Goal: Task Accomplishment & Management: Use online tool/utility

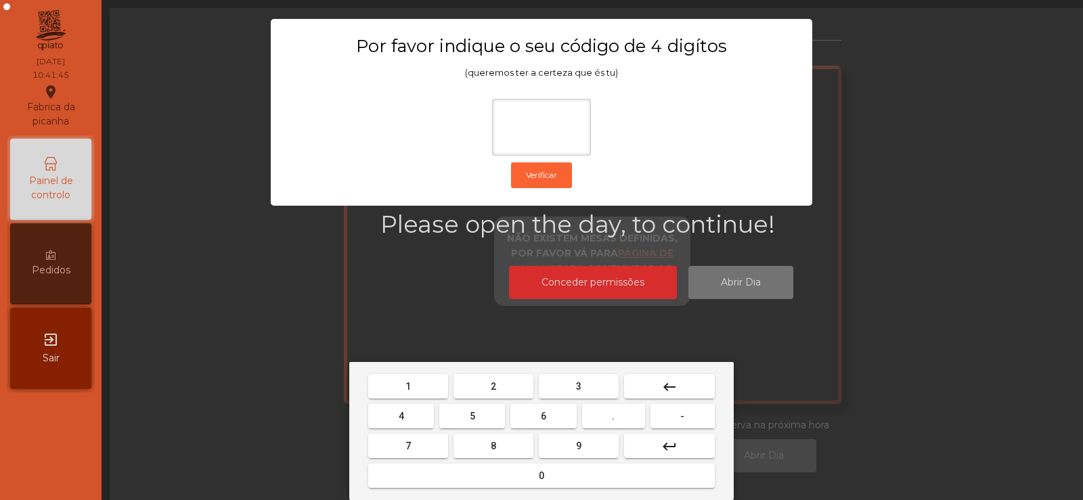
click at [494, 387] on span "2" at bounding box center [493, 386] width 5 height 11
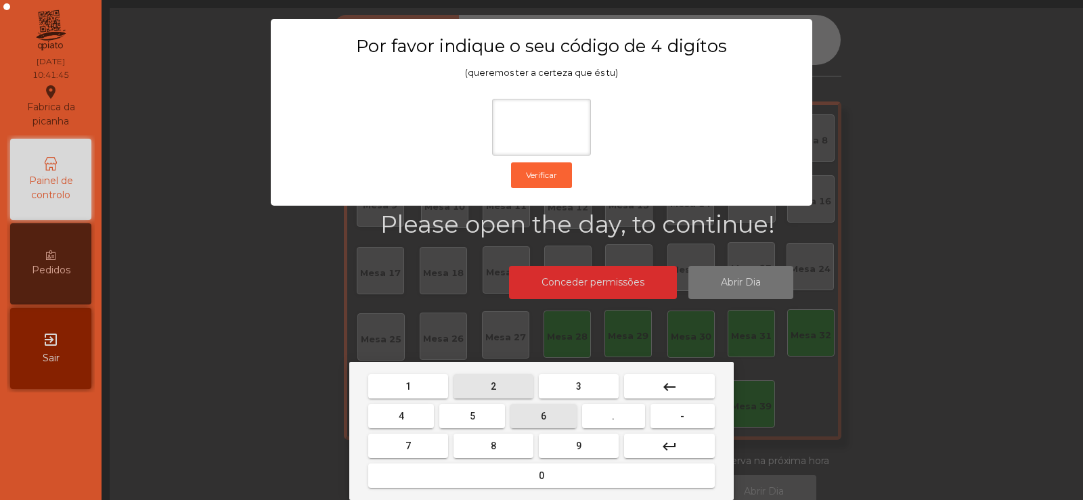
click at [543, 418] on span "6" at bounding box center [543, 416] width 5 height 11
click at [426, 447] on button "7" at bounding box center [408, 446] width 80 height 24
click at [474, 417] on span "5" at bounding box center [472, 416] width 5 height 11
type input "****"
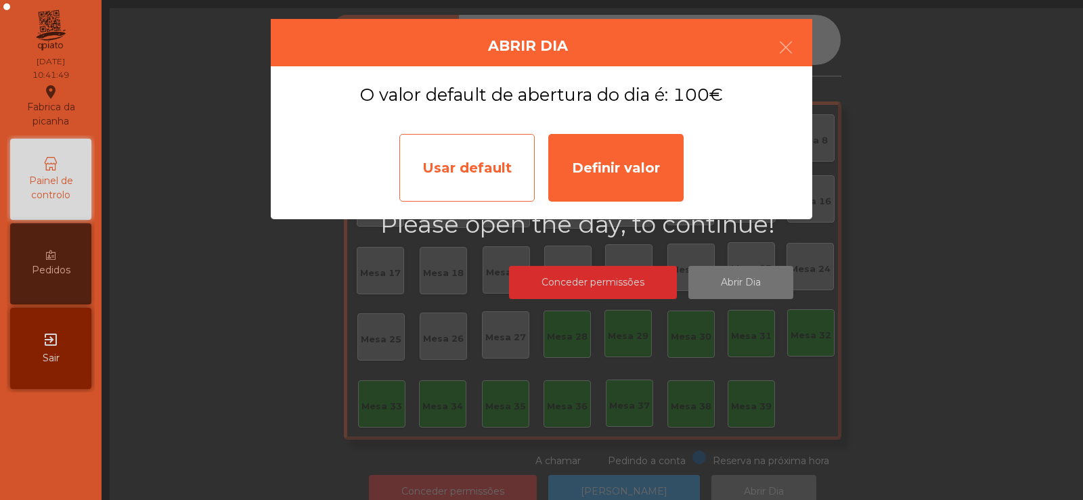
click at [485, 179] on div "Usar default" at bounding box center [466, 168] width 135 height 68
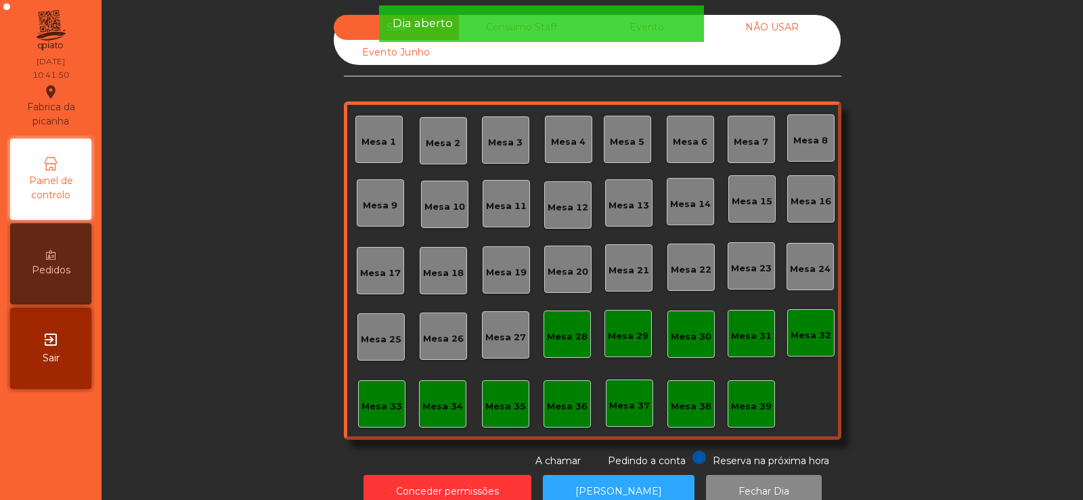
scroll to position [33, 0]
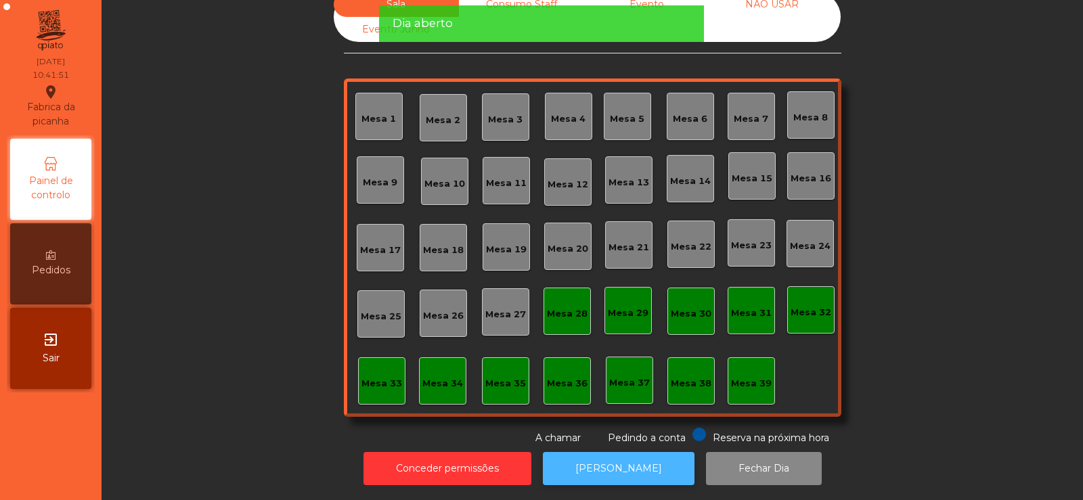
click at [603, 475] on button "[PERSON_NAME]" at bounding box center [619, 468] width 152 height 33
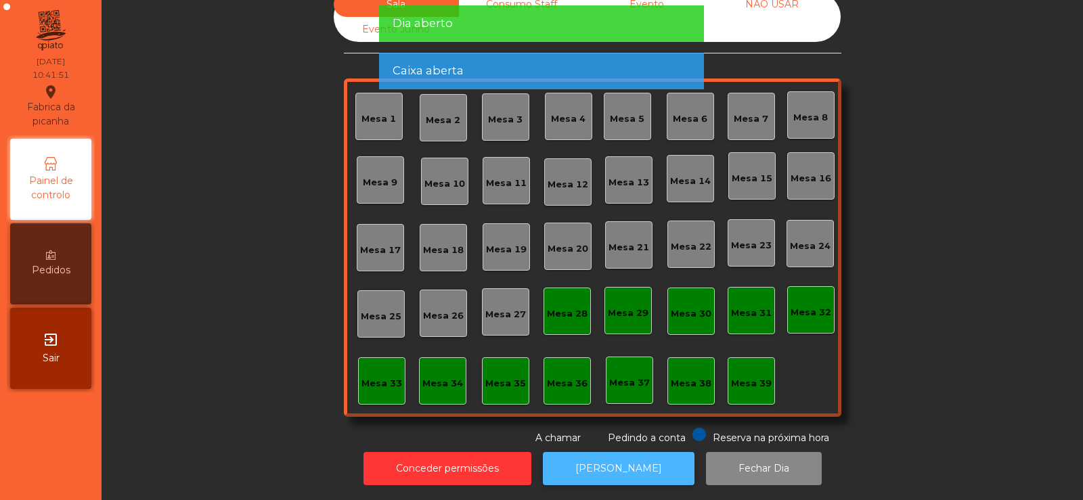
scroll to position [0, 0]
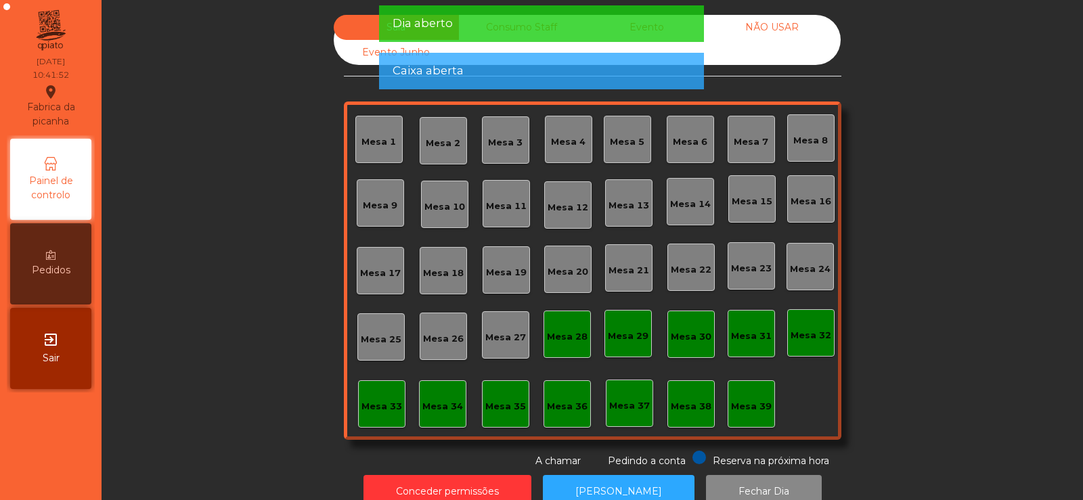
click at [531, 28] on div "Dia aberto" at bounding box center [542, 23] width 298 height 17
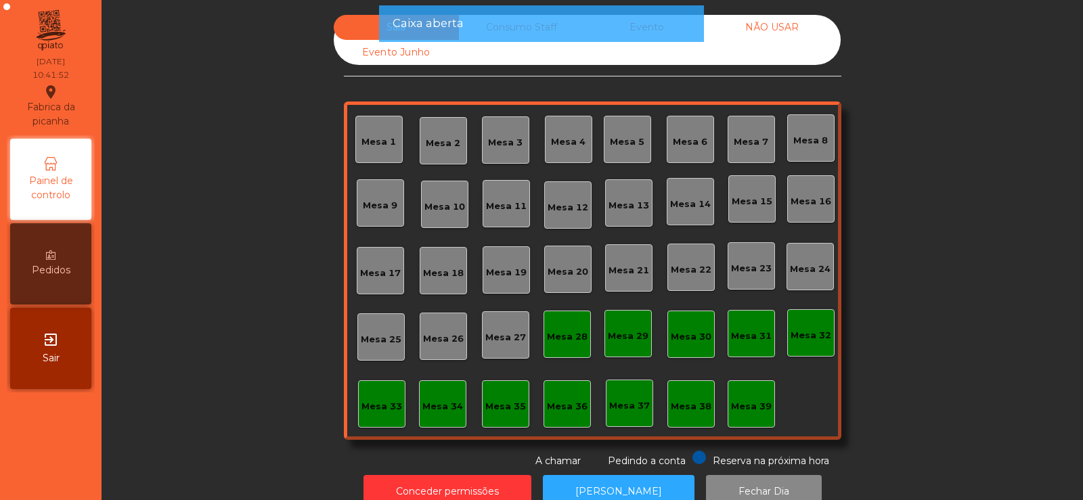
click at [542, 1] on div "Sala Consumo Staff Evento NÃO USAR Evento Junho Mesa 1 Mesa 2 Mesa 3 Mesa 4 Mes…" at bounding box center [593, 250] width 982 height 500
click at [527, 22] on div "Caixa aberta" at bounding box center [542, 23] width 298 height 17
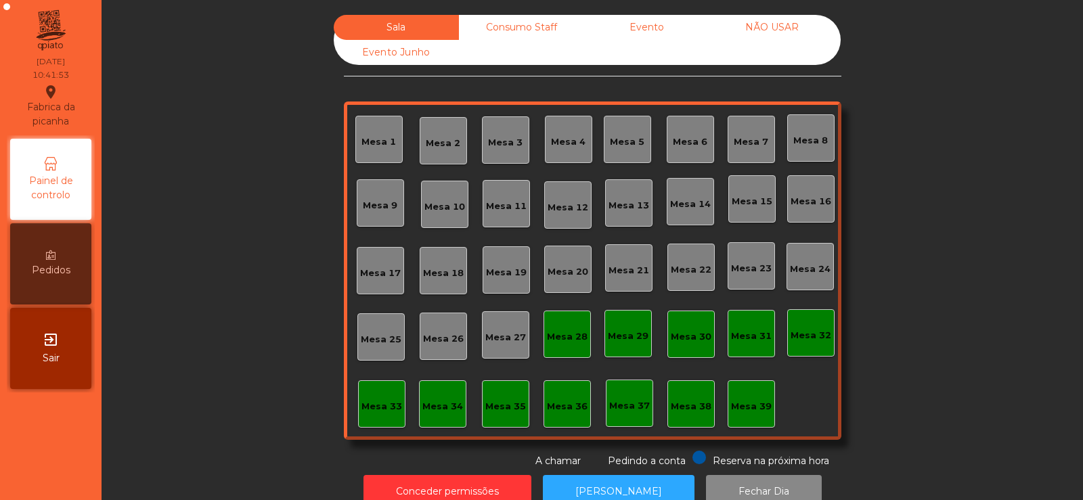
click at [535, 25] on div "Consumo Staff" at bounding box center [521, 27] width 125 height 25
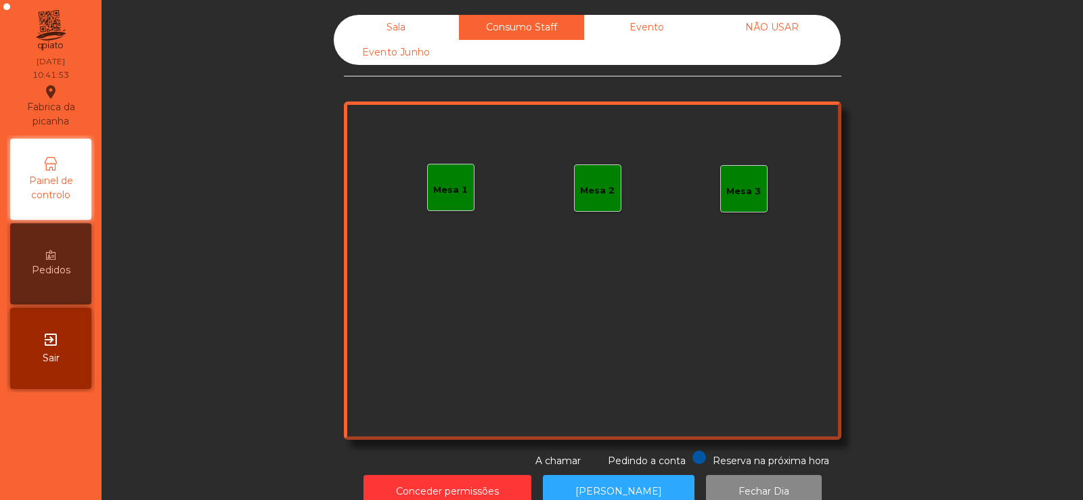
click at [644, 27] on div "Evento" at bounding box center [646, 27] width 125 height 25
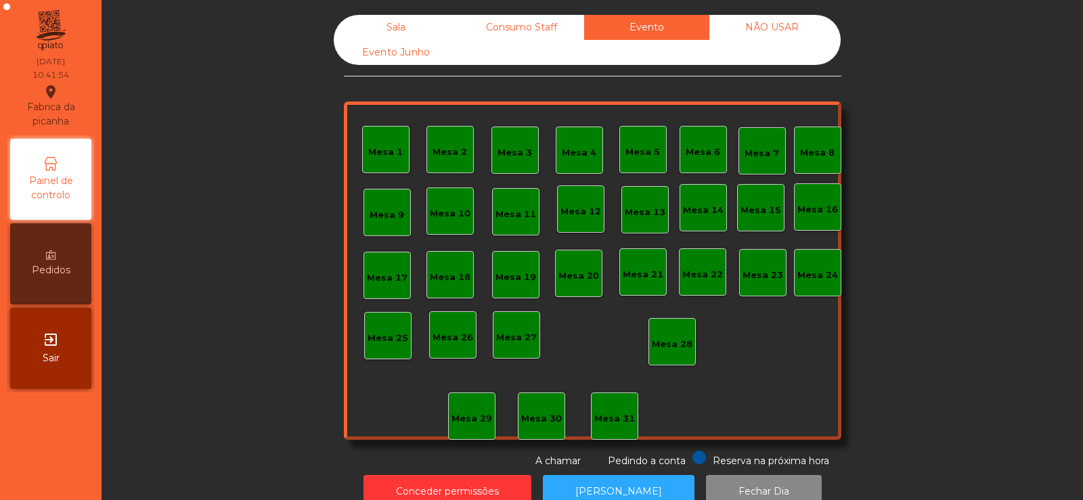
click at [755, 29] on div "NÃO USAR" at bounding box center [771, 27] width 125 height 25
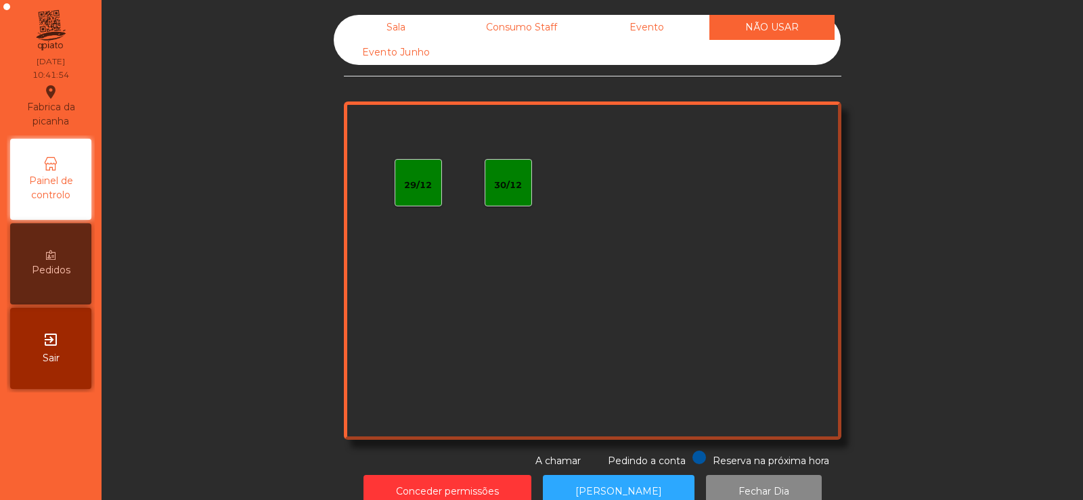
click at [384, 53] on div "Evento Junho" at bounding box center [396, 52] width 125 height 25
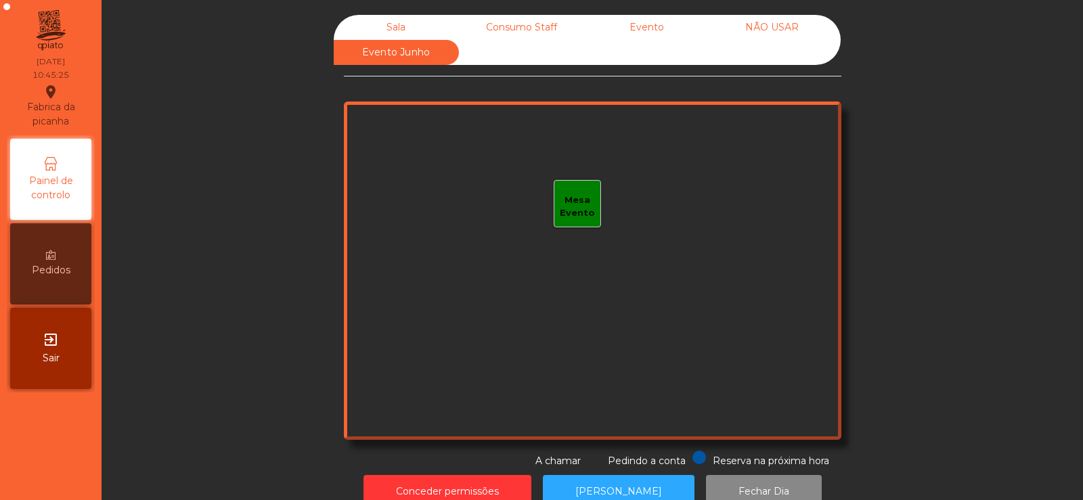
click at [406, 24] on div "Sala" at bounding box center [396, 27] width 125 height 25
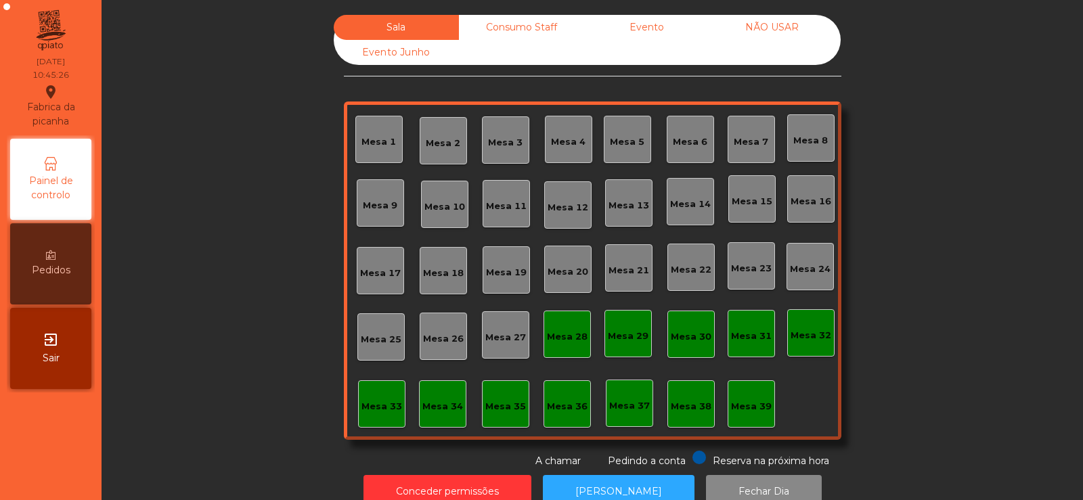
click at [519, 28] on div "Consumo Staff" at bounding box center [521, 27] width 125 height 25
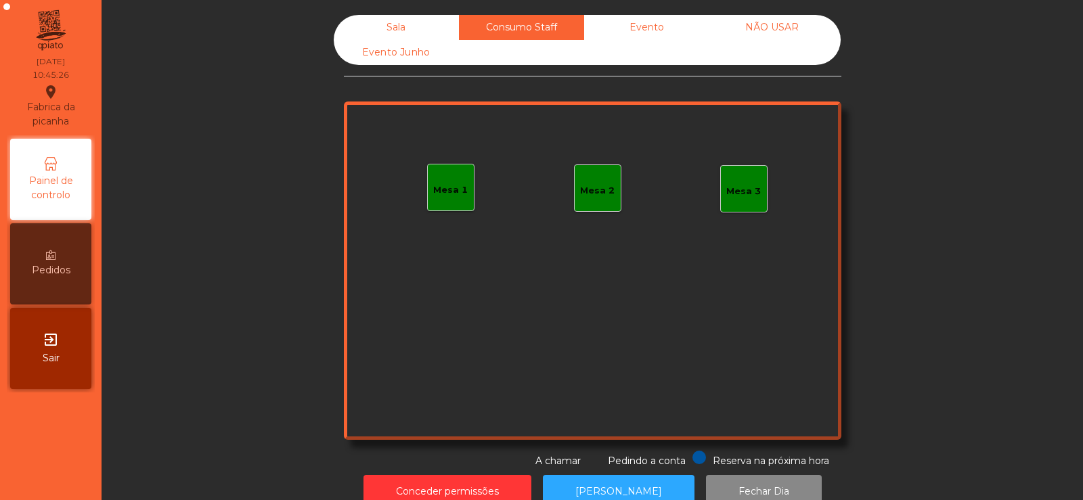
click at [670, 28] on div "Evento" at bounding box center [646, 27] width 125 height 25
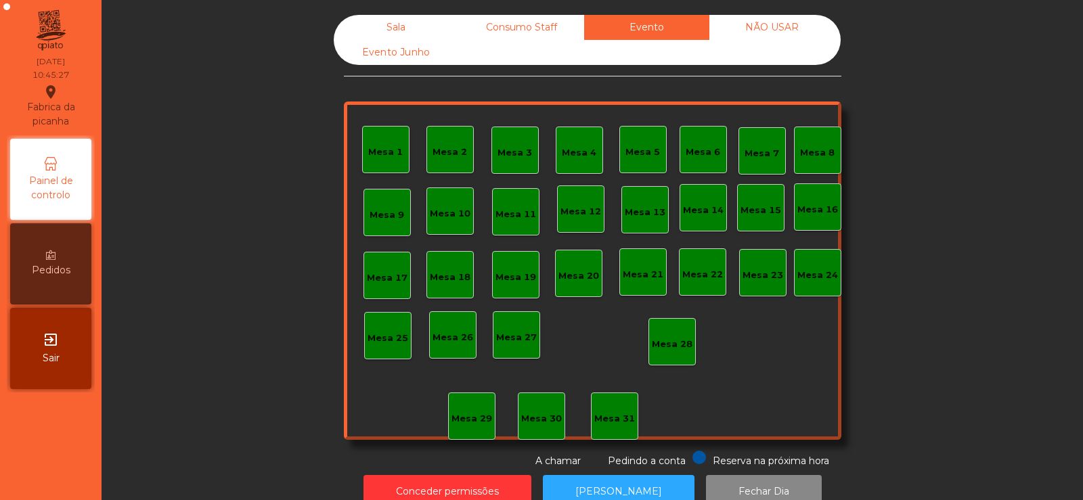
click at [394, 26] on div "Sala" at bounding box center [396, 27] width 125 height 25
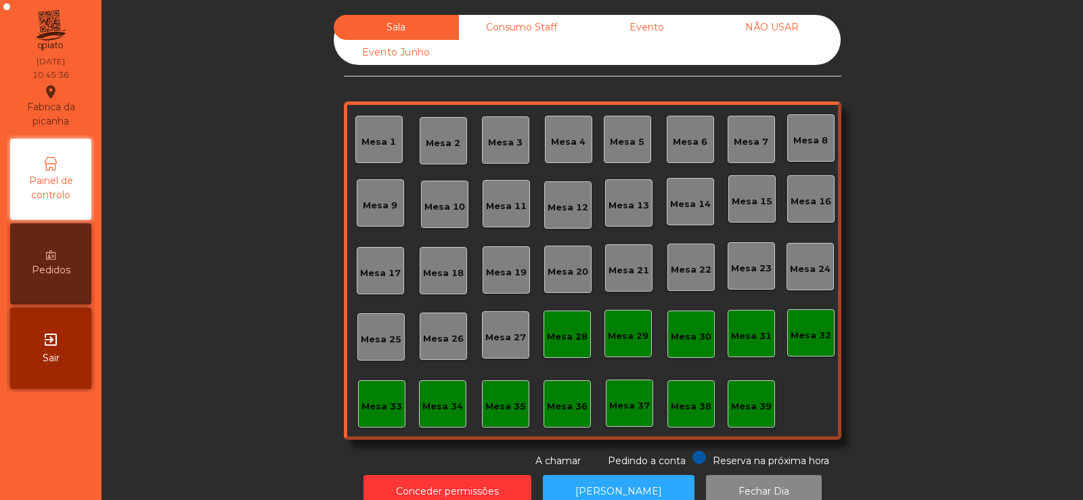
click at [519, 26] on div "Consumo Staff" at bounding box center [521, 27] width 125 height 25
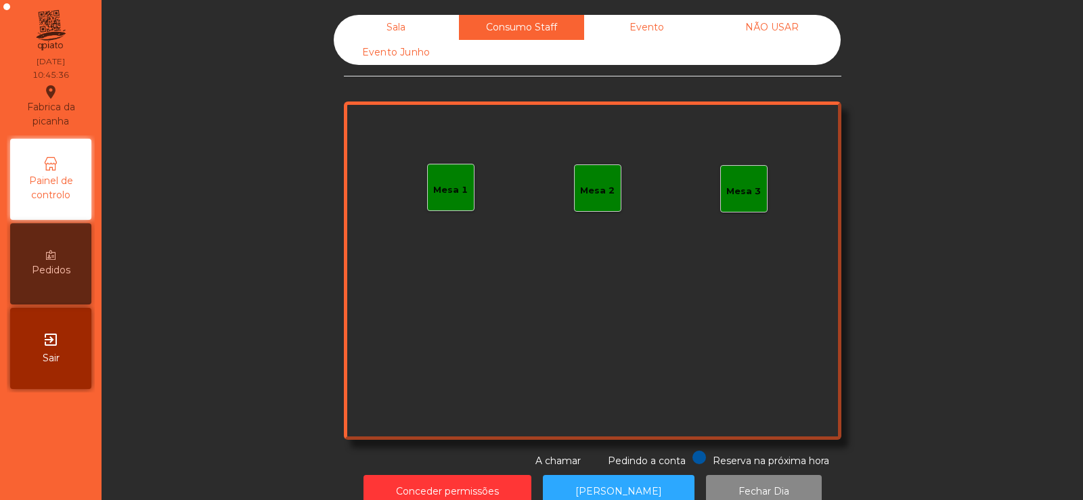
click at [644, 35] on div "Evento" at bounding box center [646, 27] width 125 height 25
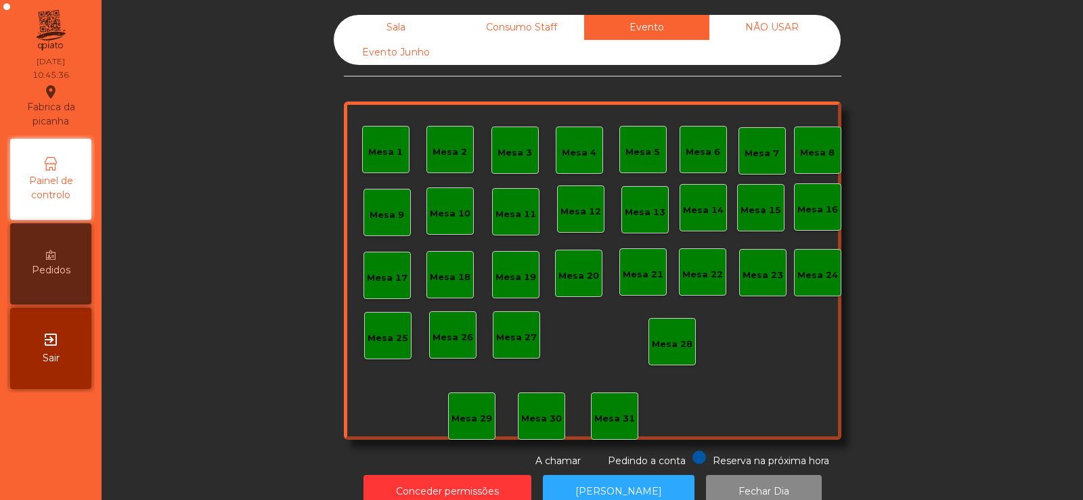
click at [781, 39] on div "NÃO USAR" at bounding box center [771, 27] width 125 height 25
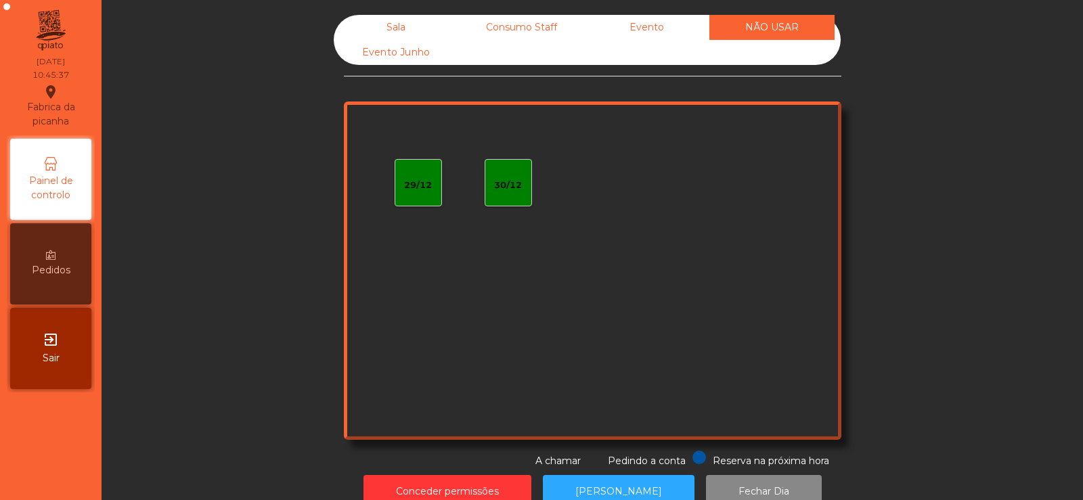
click at [376, 52] on div "Evento Junho" at bounding box center [396, 52] width 125 height 25
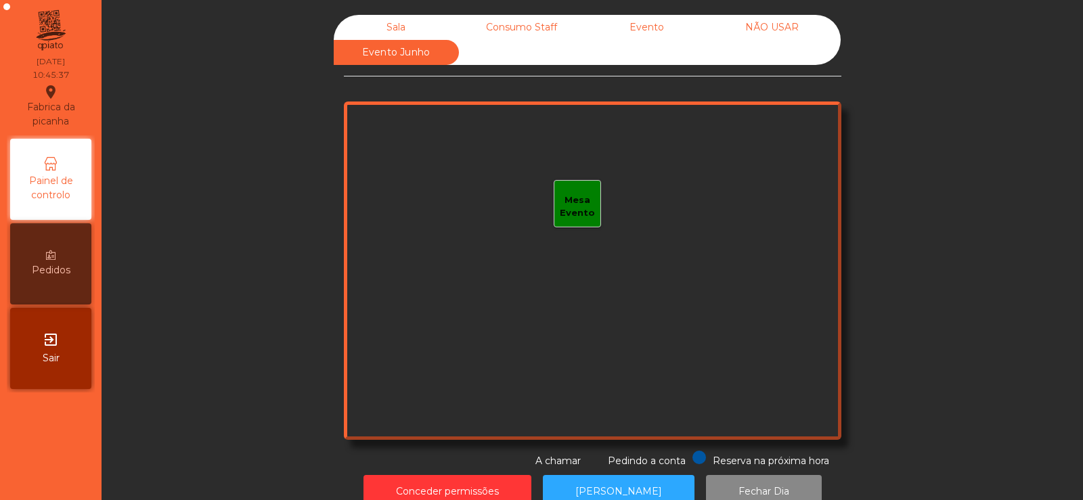
click at [380, 43] on div "Evento Junho" at bounding box center [396, 52] width 125 height 25
click at [385, 43] on div "Evento Junho" at bounding box center [396, 52] width 125 height 25
click at [388, 31] on div "Sala" at bounding box center [396, 27] width 125 height 25
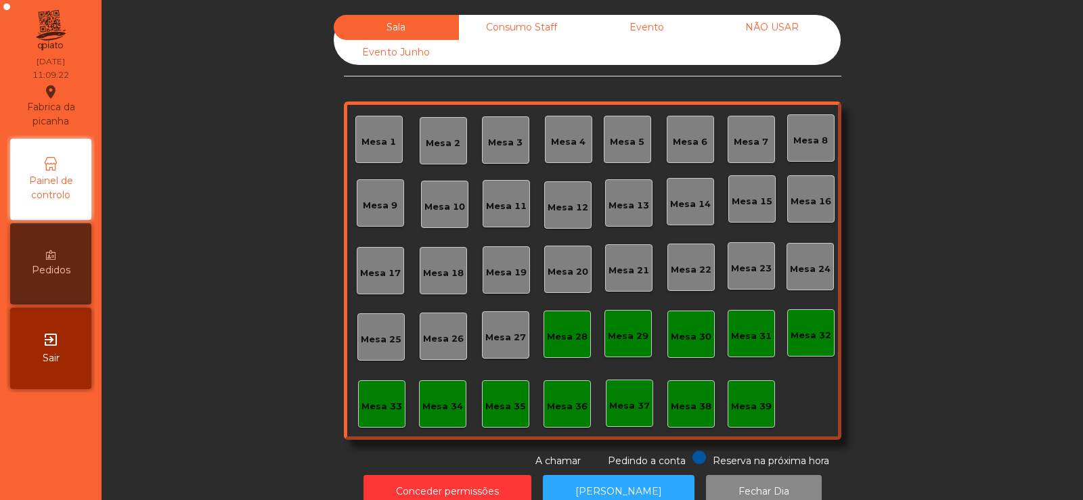
scroll to position [33, 0]
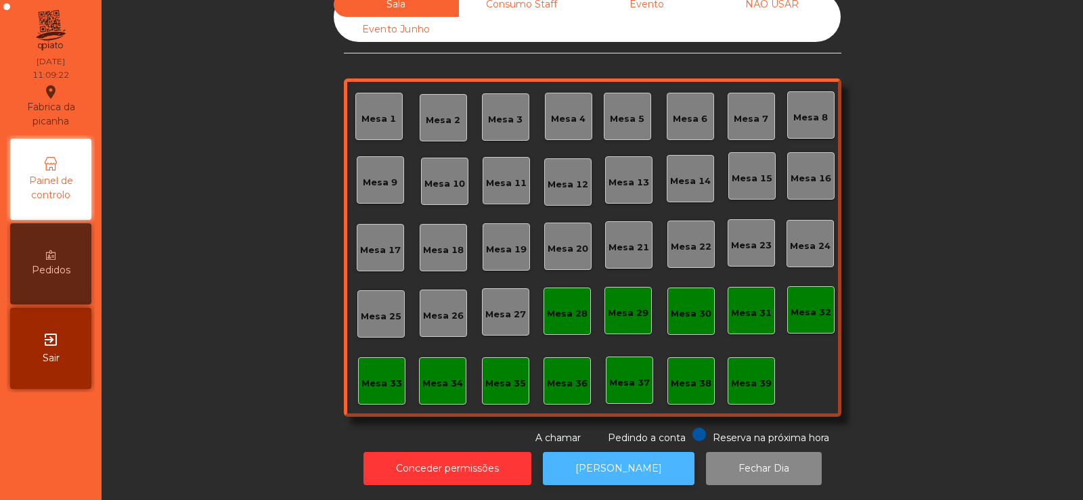
click at [614, 470] on button "[PERSON_NAME]" at bounding box center [619, 468] width 152 height 33
click at [621, 454] on button "[PERSON_NAME]" at bounding box center [619, 468] width 152 height 33
